Goal: Information Seeking & Learning: Learn about a topic

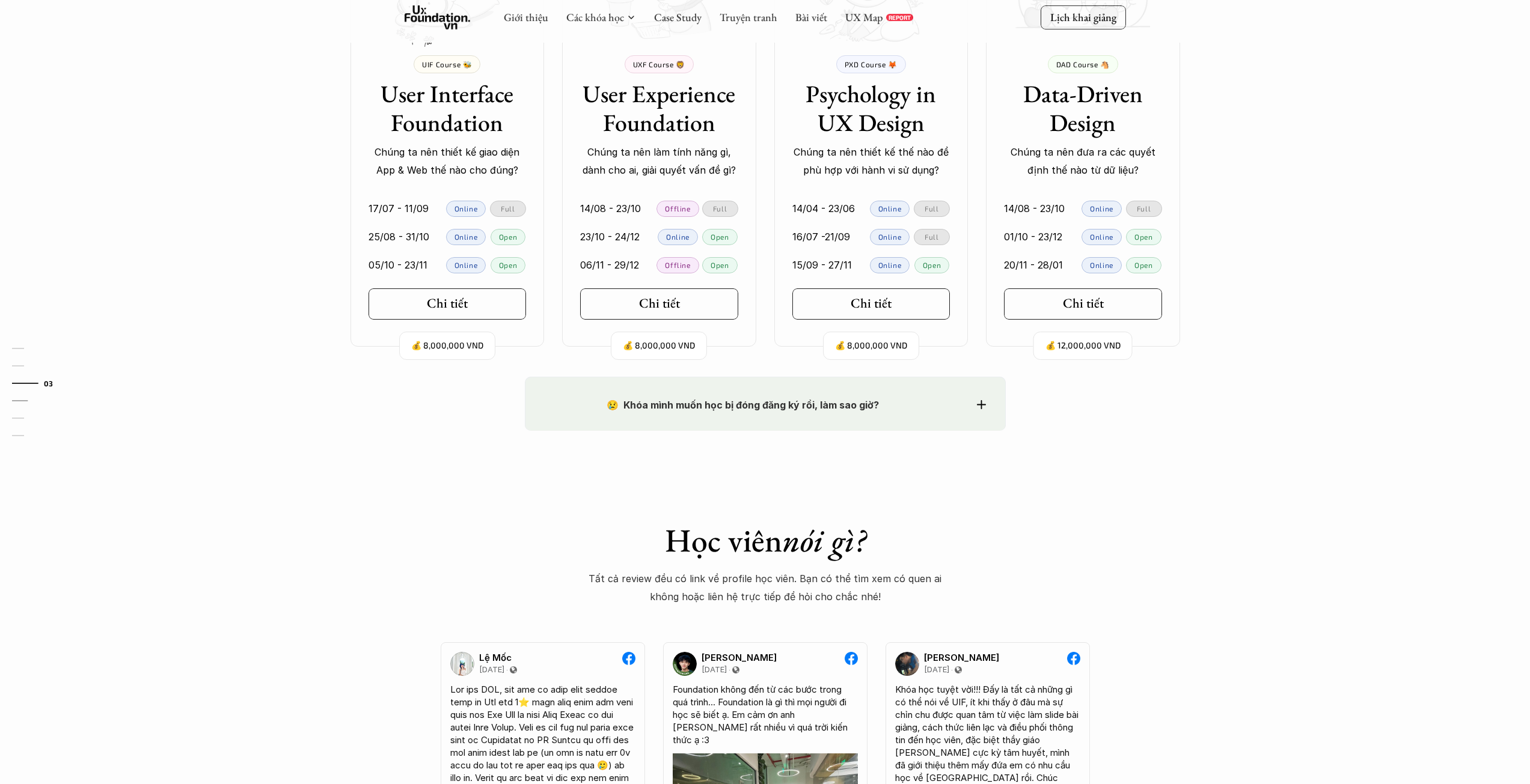
scroll to position [901, 0]
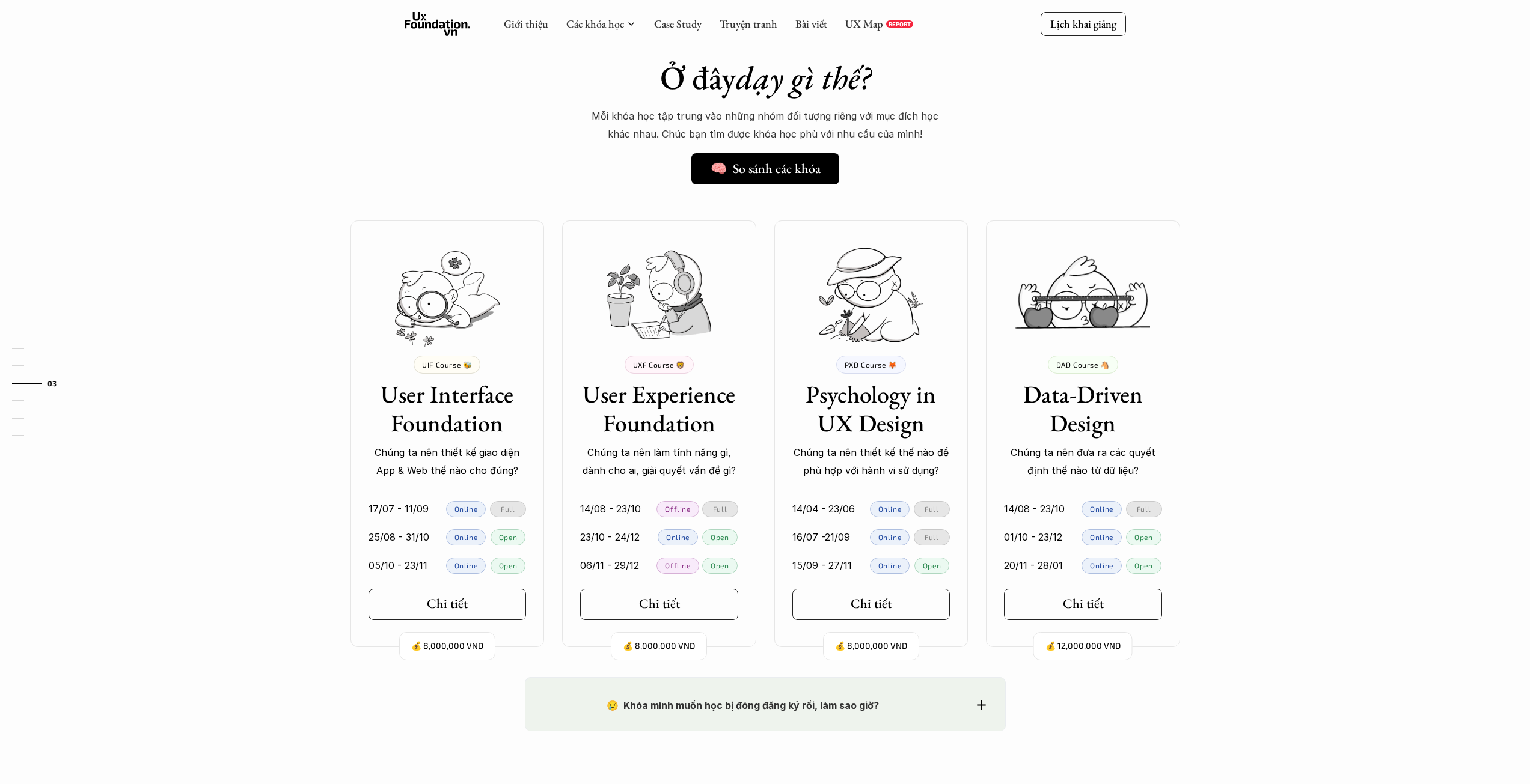
drag, startPoint x: 414, startPoint y: 317, endPoint x: 569, endPoint y: 314, distance: 155.0
click at [394, 313] on div at bounding box center [447, 284] width 219 height 126
drag, startPoint x: 685, startPoint y: 316, endPoint x: 837, endPoint y: 315, distance: 152.0
click at [644, 316] on div at bounding box center [659, 284] width 219 height 126
drag, startPoint x: 927, startPoint y: 313, endPoint x: 831, endPoint y: 310, distance: 96.0
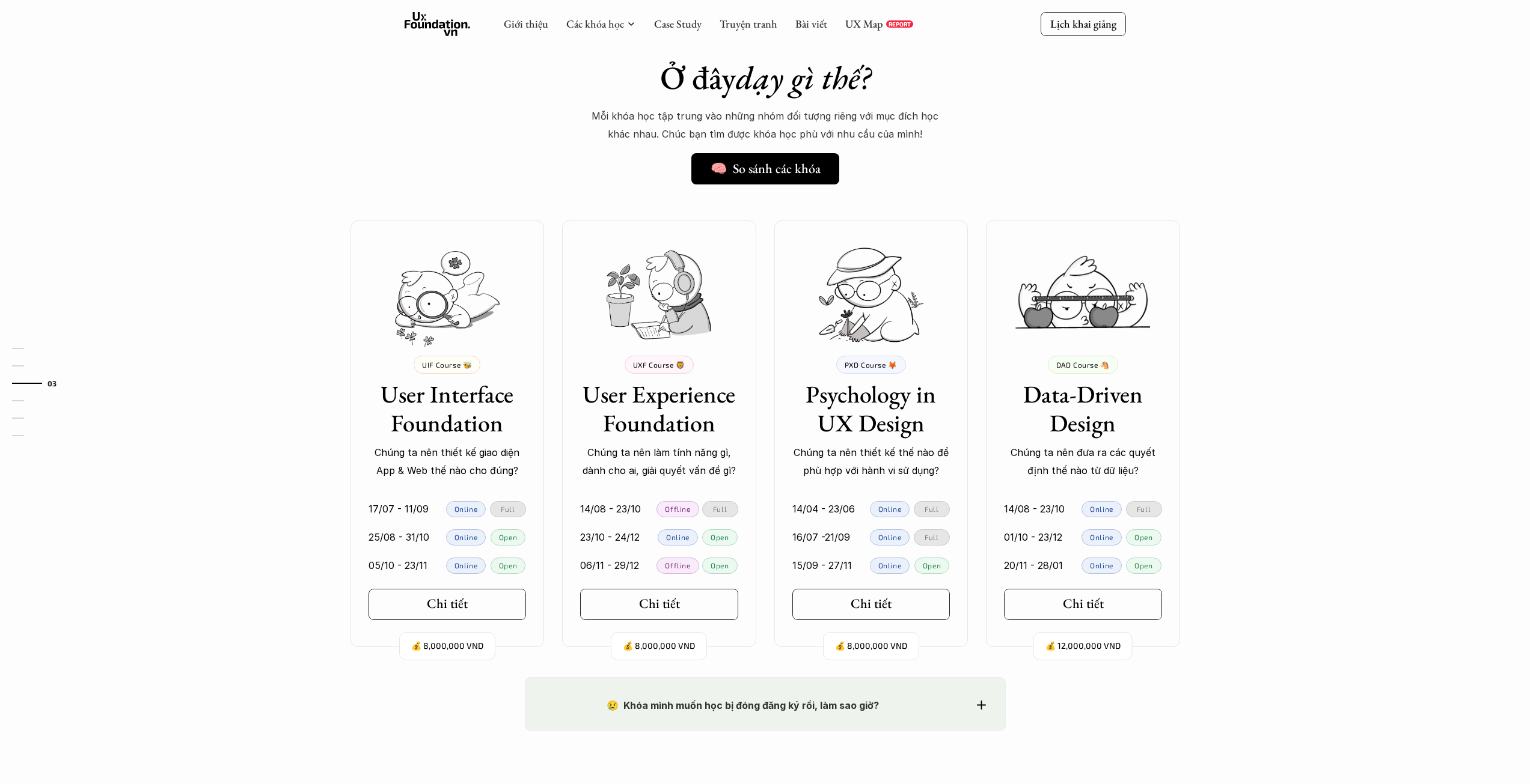
click at [831, 311] on div at bounding box center [870, 284] width 219 height 126
drag, startPoint x: 698, startPoint y: 302, endPoint x: 631, endPoint y: 387, distance: 108.2
click at [625, 333] on div at bounding box center [659, 284] width 219 height 126
click at [231, 405] on div "Ở đây dạy gì thế? 🧠 So sánh các khóa Mỗi khóa học tập trung vào những nhóm đối …" at bounding box center [765, 344] width 1530 height 667
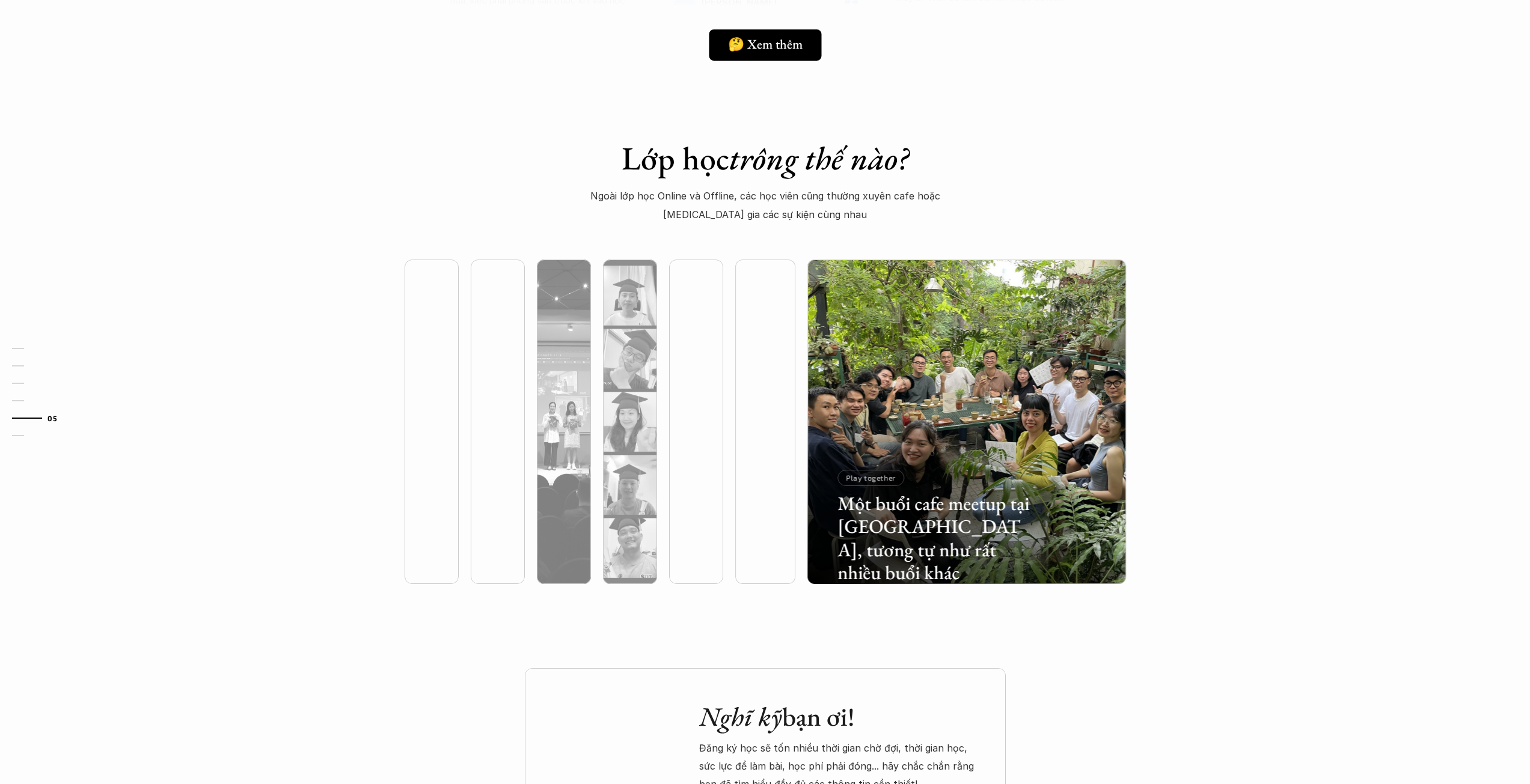
scroll to position [3065, 0]
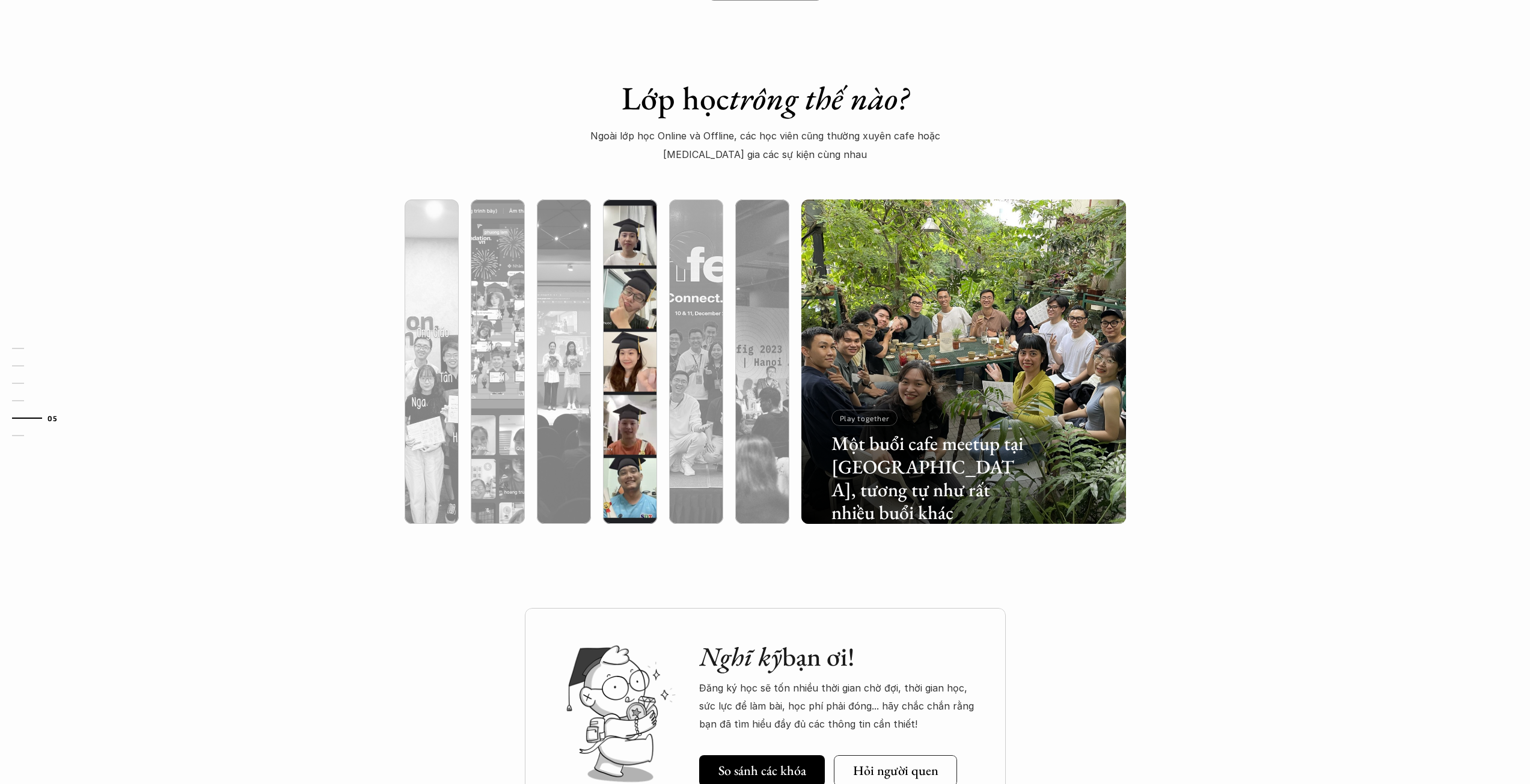
click at [648, 357] on div at bounding box center [629, 426] width 54 height 196
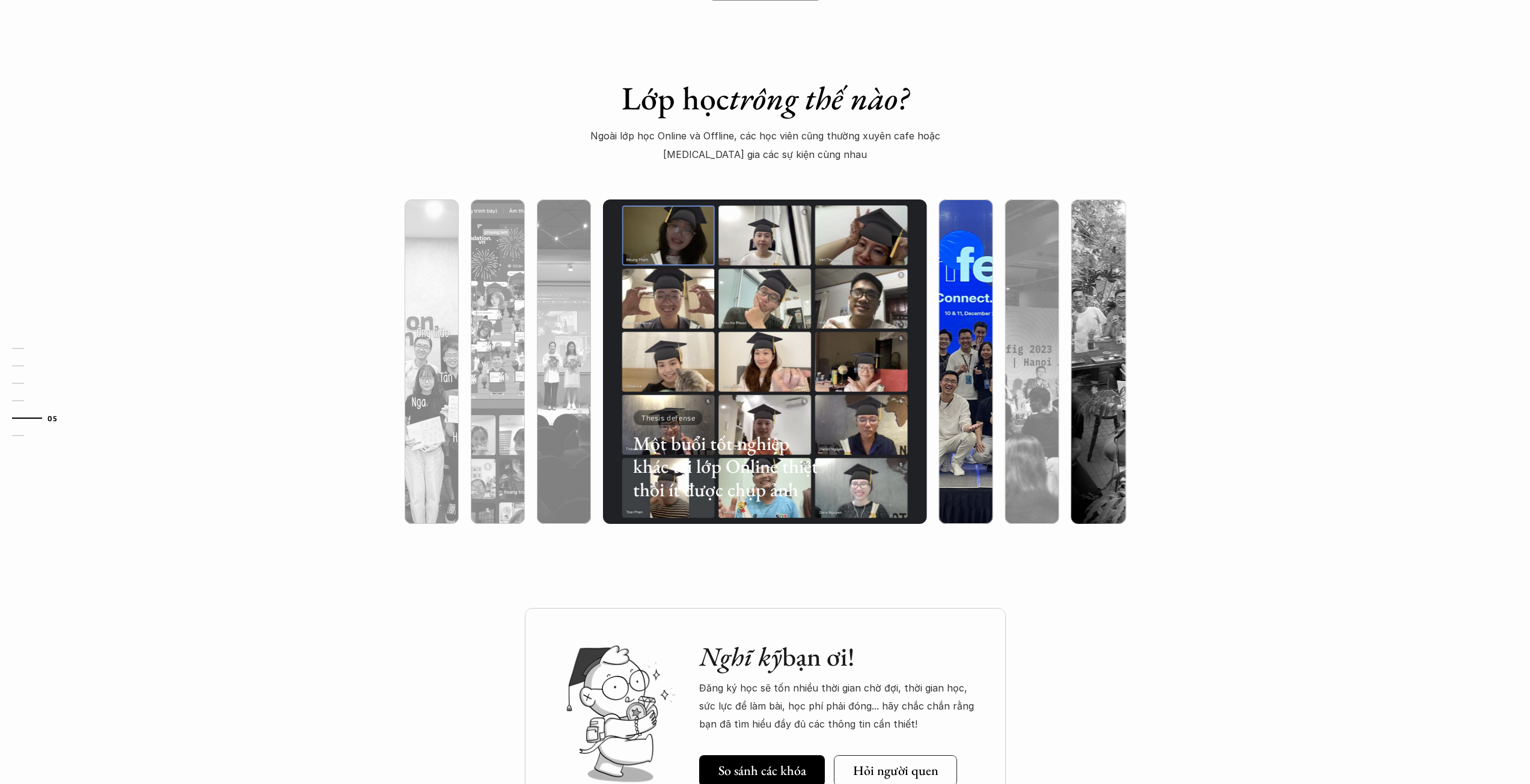
click at [986, 362] on div at bounding box center [965, 426] width 54 height 196
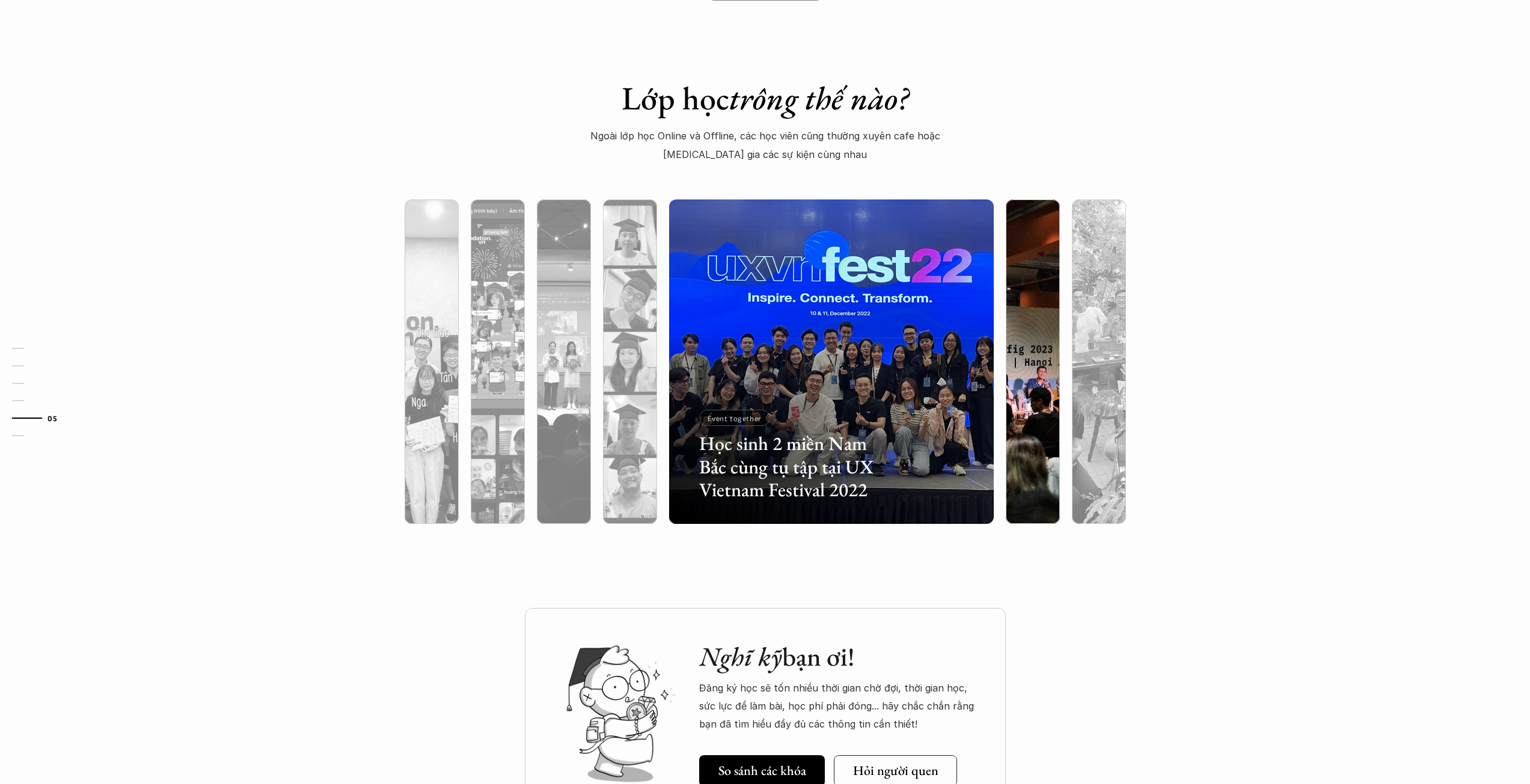
click at [1031, 357] on div at bounding box center [1032, 426] width 54 height 196
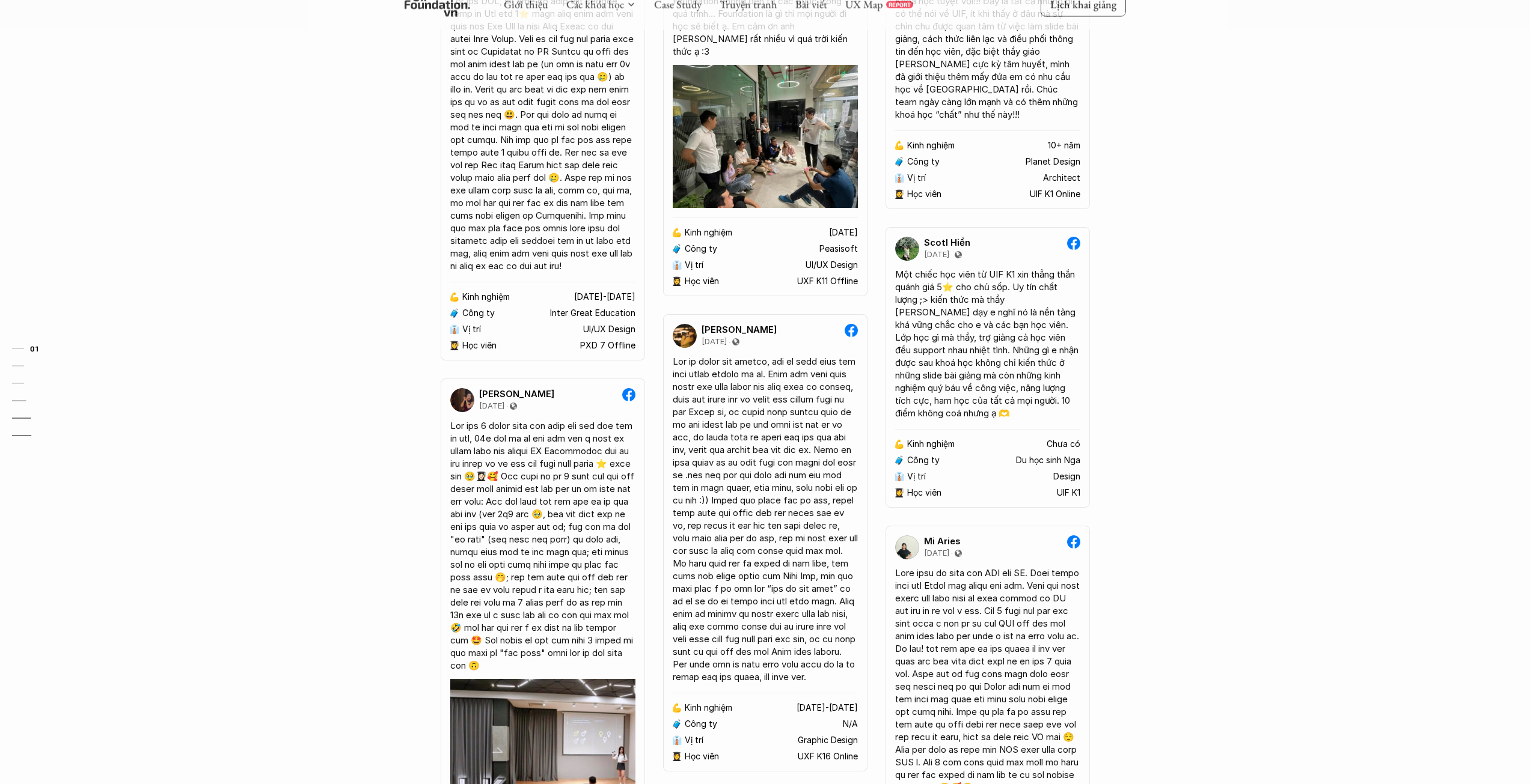
scroll to position [0, 0]
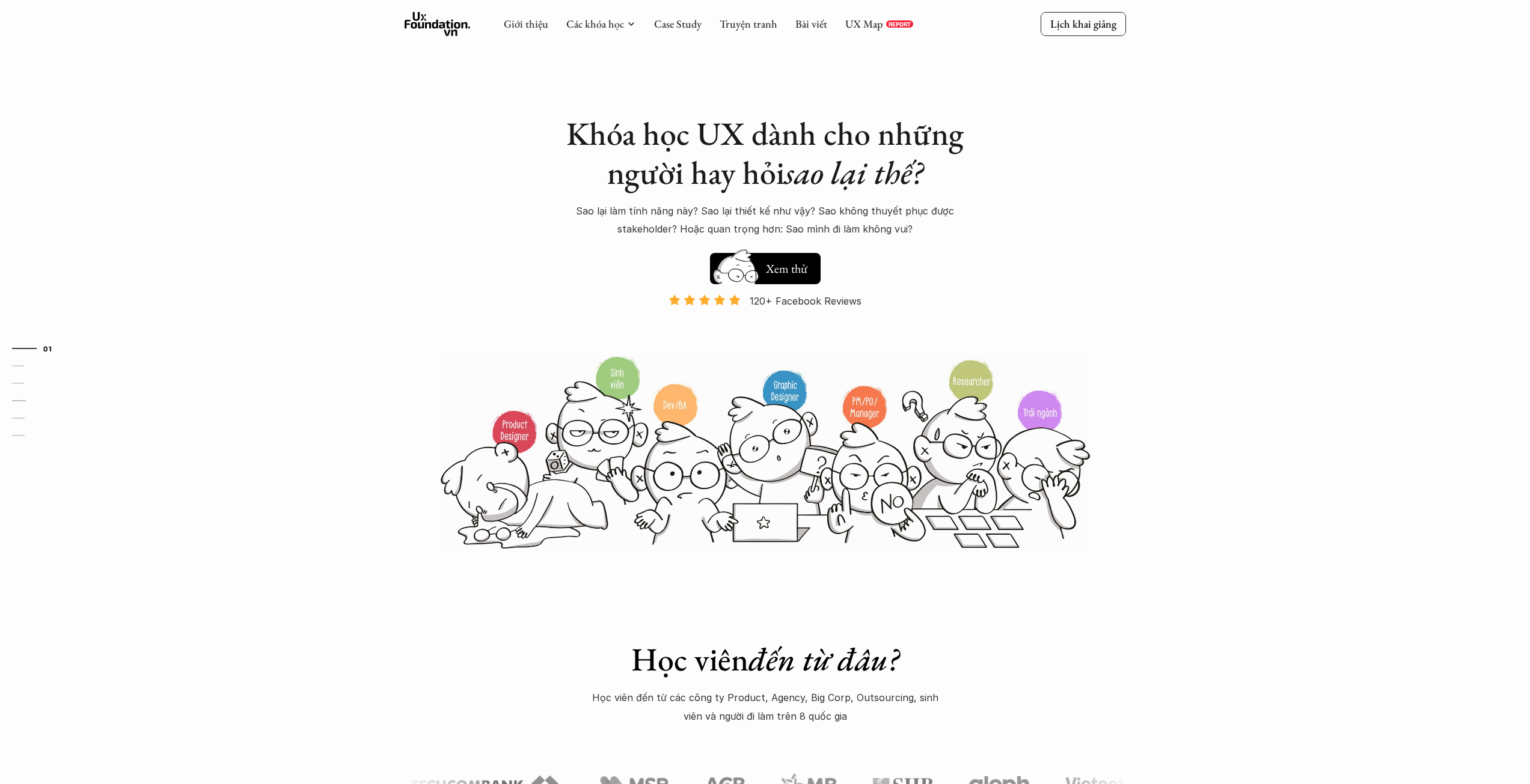
drag, startPoint x: 419, startPoint y: 475, endPoint x: 309, endPoint y: 81, distance: 409.1
drag, startPoint x: 493, startPoint y: 376, endPoint x: 632, endPoint y: 507, distance: 191.0
click at [638, 512] on div "Khóa học UX dành cho những người hay hỏi sao lại thế? Sao lại làm tính năng này…" at bounding box center [765, 275] width 722 height 549
